Goal: Information Seeking & Learning: Learn about a topic

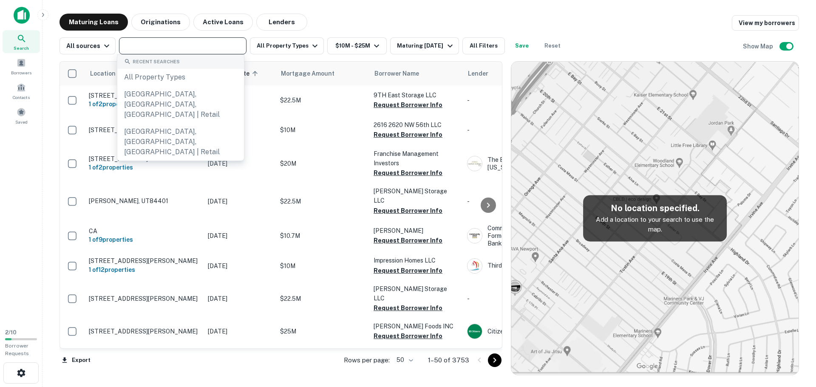
type input "**********"
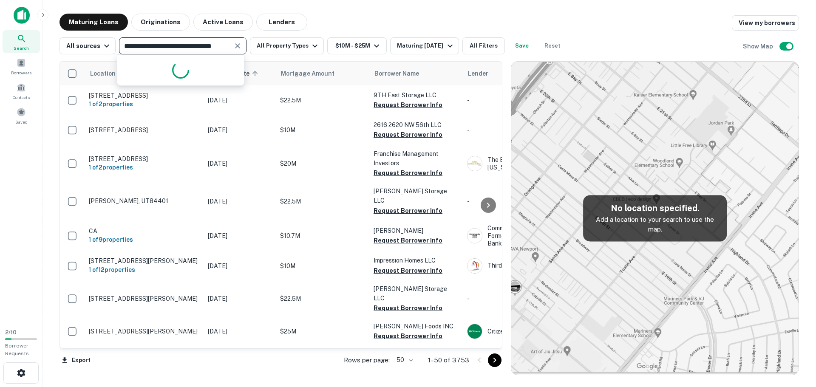
scroll to position [0, 11]
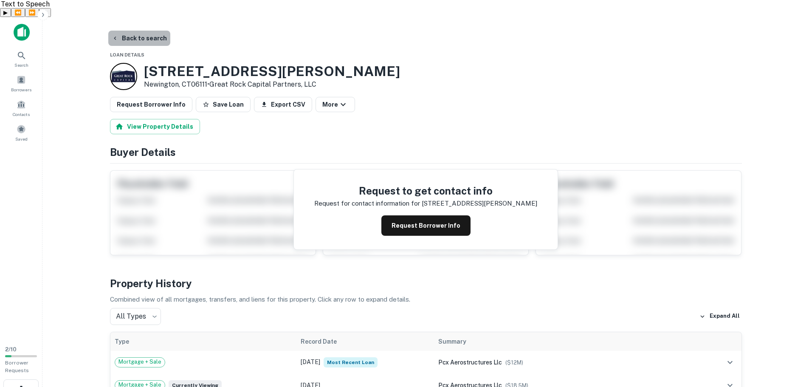
click at [144, 31] on button "Back to search" at bounding box center [139, 38] width 62 height 15
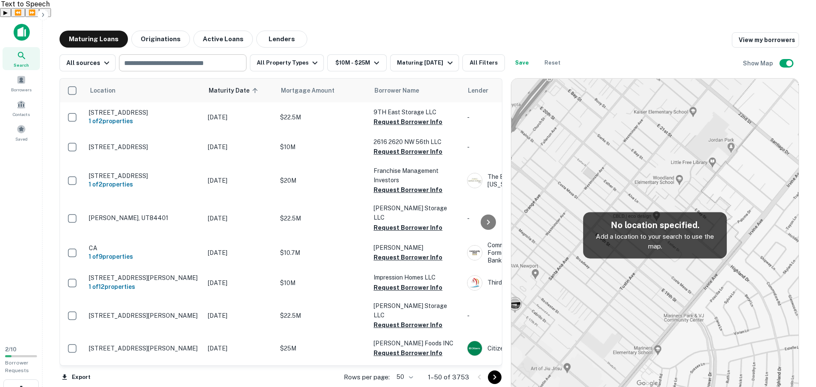
click at [186, 57] on input "text" at bounding box center [182, 63] width 121 height 12
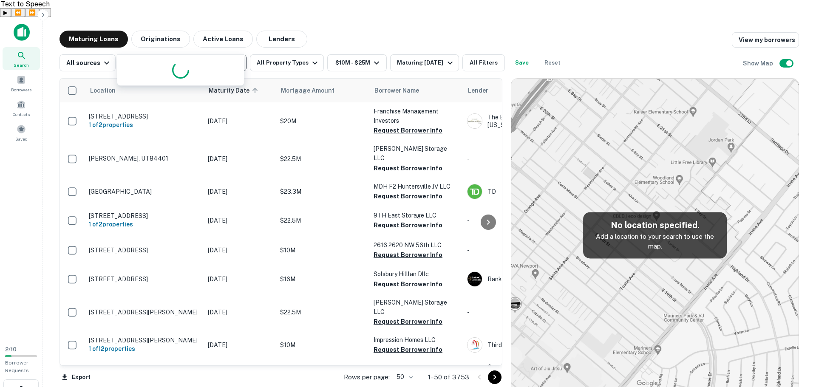
type input "**********"
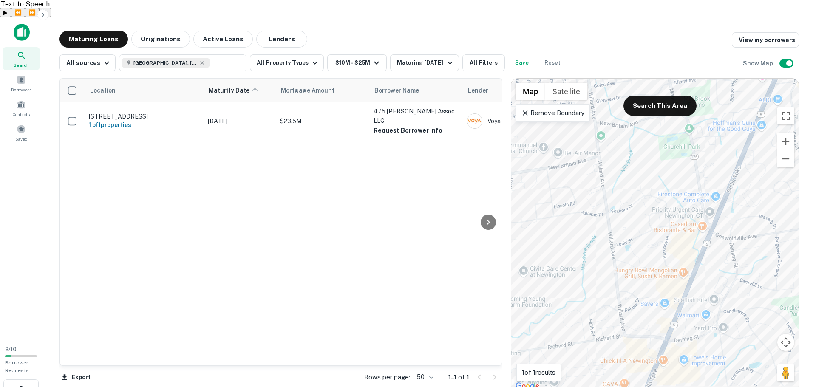
drag, startPoint x: 709, startPoint y: 277, endPoint x: 697, endPoint y: 256, distance: 23.4
click at [697, 256] on div "To activate drag with keyboard, press Alt + Enter. Once in keyboard drag state,…" at bounding box center [654, 235] width 287 height 313
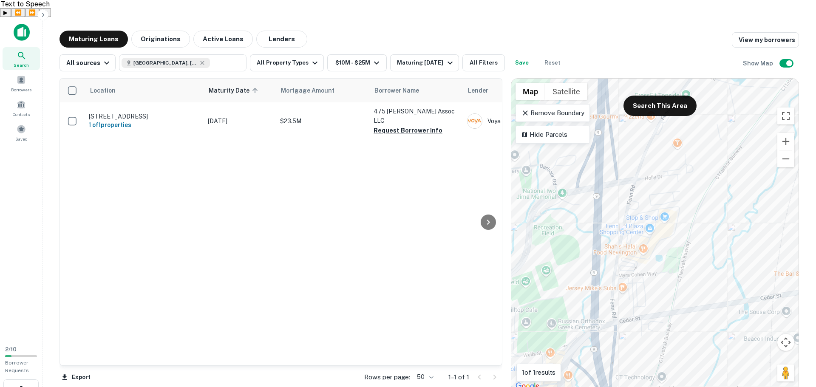
drag, startPoint x: 615, startPoint y: 164, endPoint x: 656, endPoint y: 158, distance: 40.9
click at [656, 158] on div "To activate drag with keyboard, press Alt + Enter. Once in keyboard drag state,…" at bounding box center [654, 235] width 287 height 313
click at [577, 108] on p "Remove Boundary" at bounding box center [552, 113] width 63 height 10
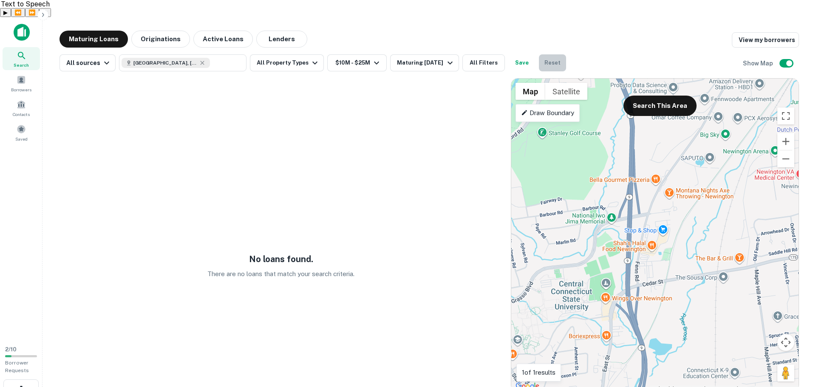
click at [553, 54] on button "Reset" at bounding box center [552, 62] width 27 height 17
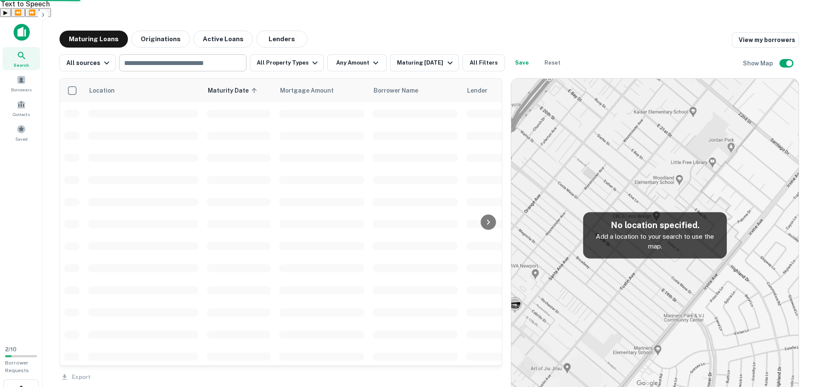
click at [175, 57] on input "text" at bounding box center [182, 63] width 121 height 12
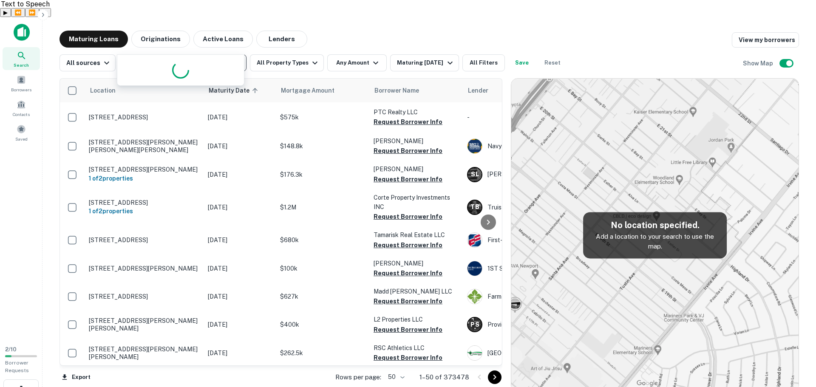
type input "**********"
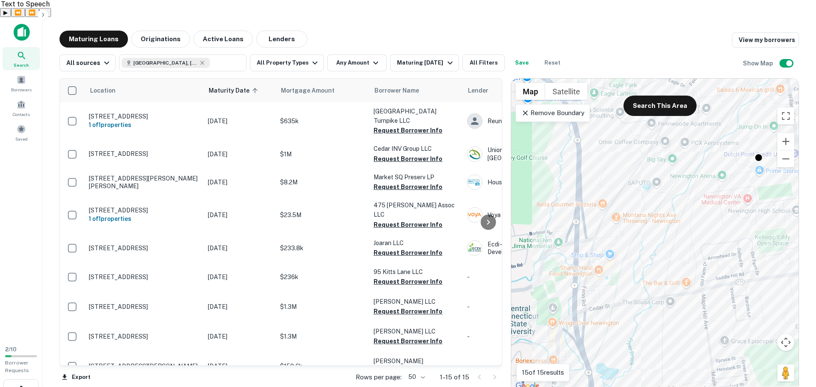
drag, startPoint x: 562, startPoint y: 98, endPoint x: 589, endPoint y: 114, distance: 32.2
click at [561, 108] on p "Remove Boundary" at bounding box center [552, 113] width 63 height 10
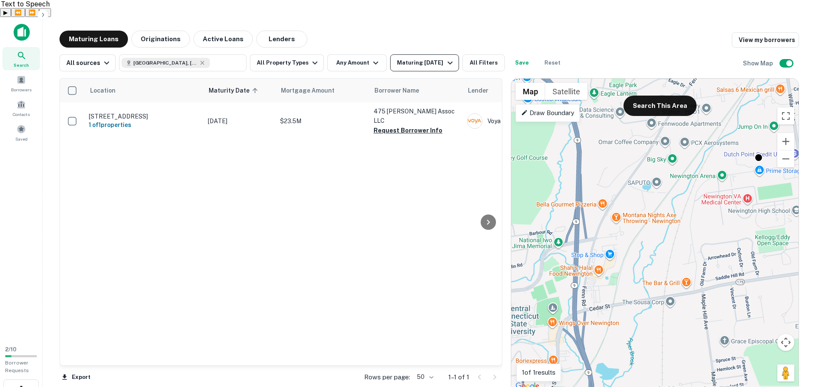
click at [433, 58] on div "Maturing [DATE]" at bounding box center [426, 63] width 58 height 10
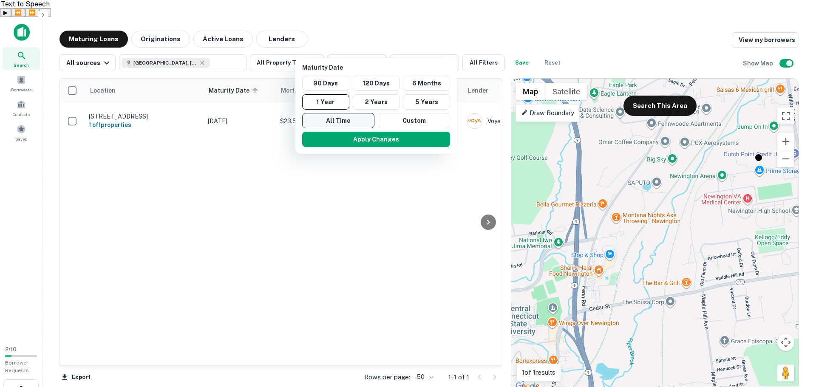
click at [357, 124] on button "All Time" at bounding box center [338, 120] width 72 height 15
click at [382, 138] on button "Apply Changes" at bounding box center [377, 139] width 148 height 15
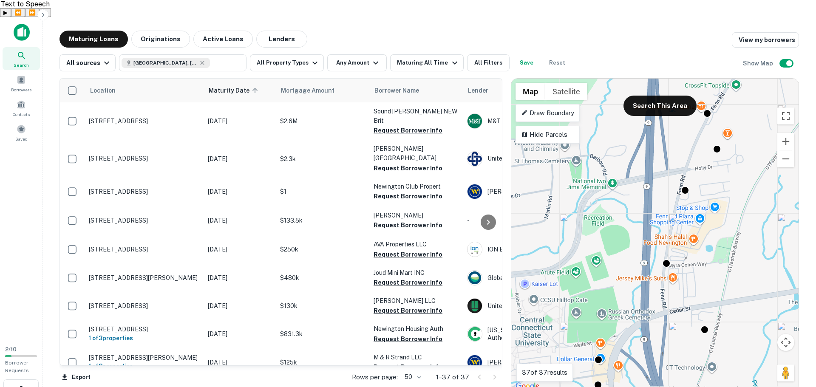
drag, startPoint x: 608, startPoint y: 256, endPoint x: 743, endPoint y: 212, distance: 141.6
click at [743, 212] on div "To activate drag with keyboard, press Alt + Enter. Once in keyboard drag state,…" at bounding box center [654, 235] width 287 height 313
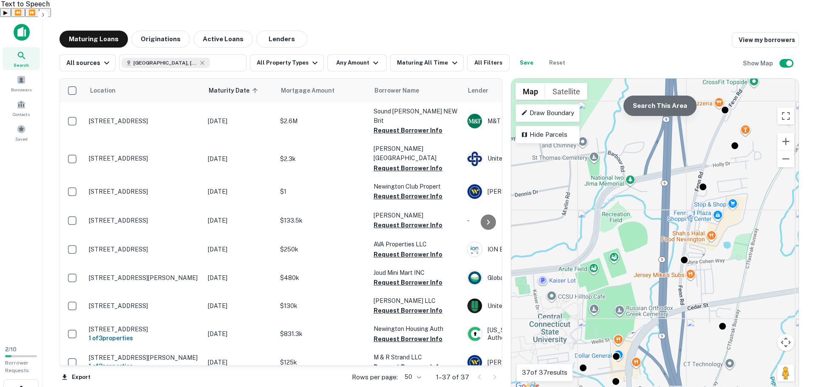
click at [671, 96] on button "Search This Area" at bounding box center [659, 106] width 73 height 20
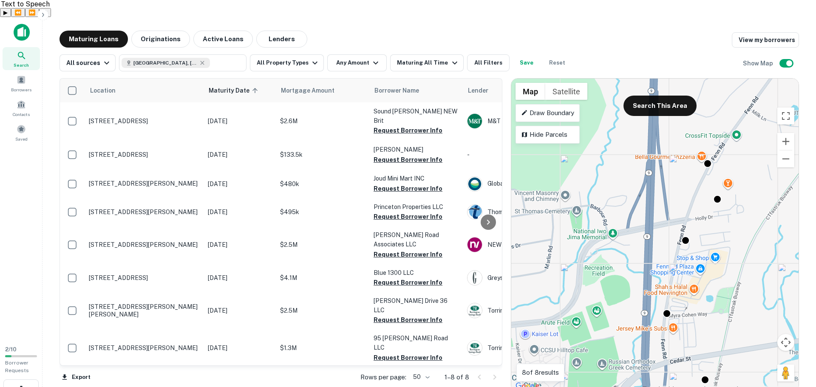
drag, startPoint x: 744, startPoint y: 171, endPoint x: 714, endPoint y: 200, distance: 42.4
click at [727, 226] on div "To activate drag with keyboard, press Alt + Enter. Once in keyboard drag state,…" at bounding box center [654, 235] width 287 height 313
